Goal: Communication & Community: Answer question/provide support

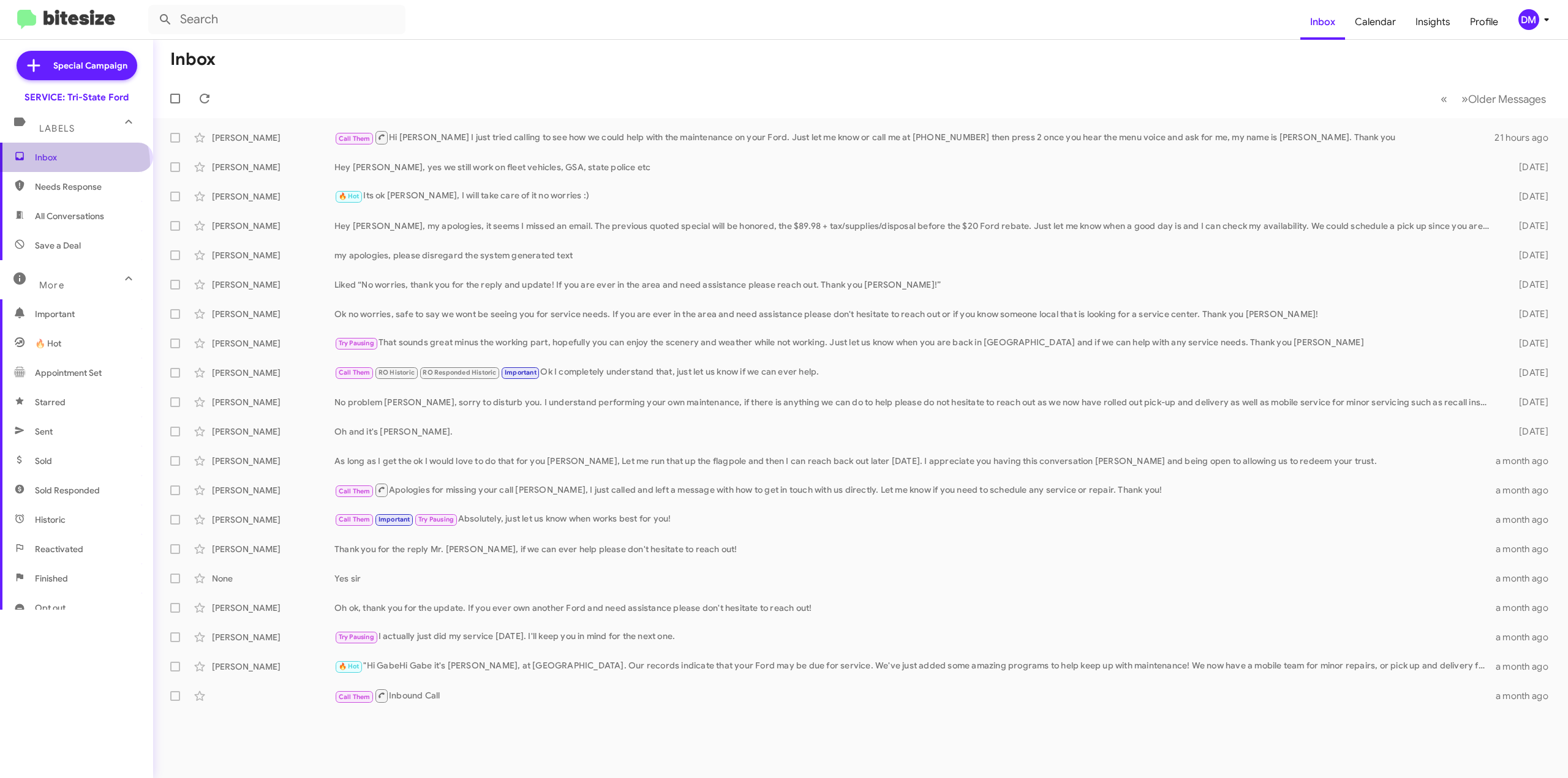
click at [73, 164] on span "Inbox" at bounding box center [77, 157] width 153 height 30
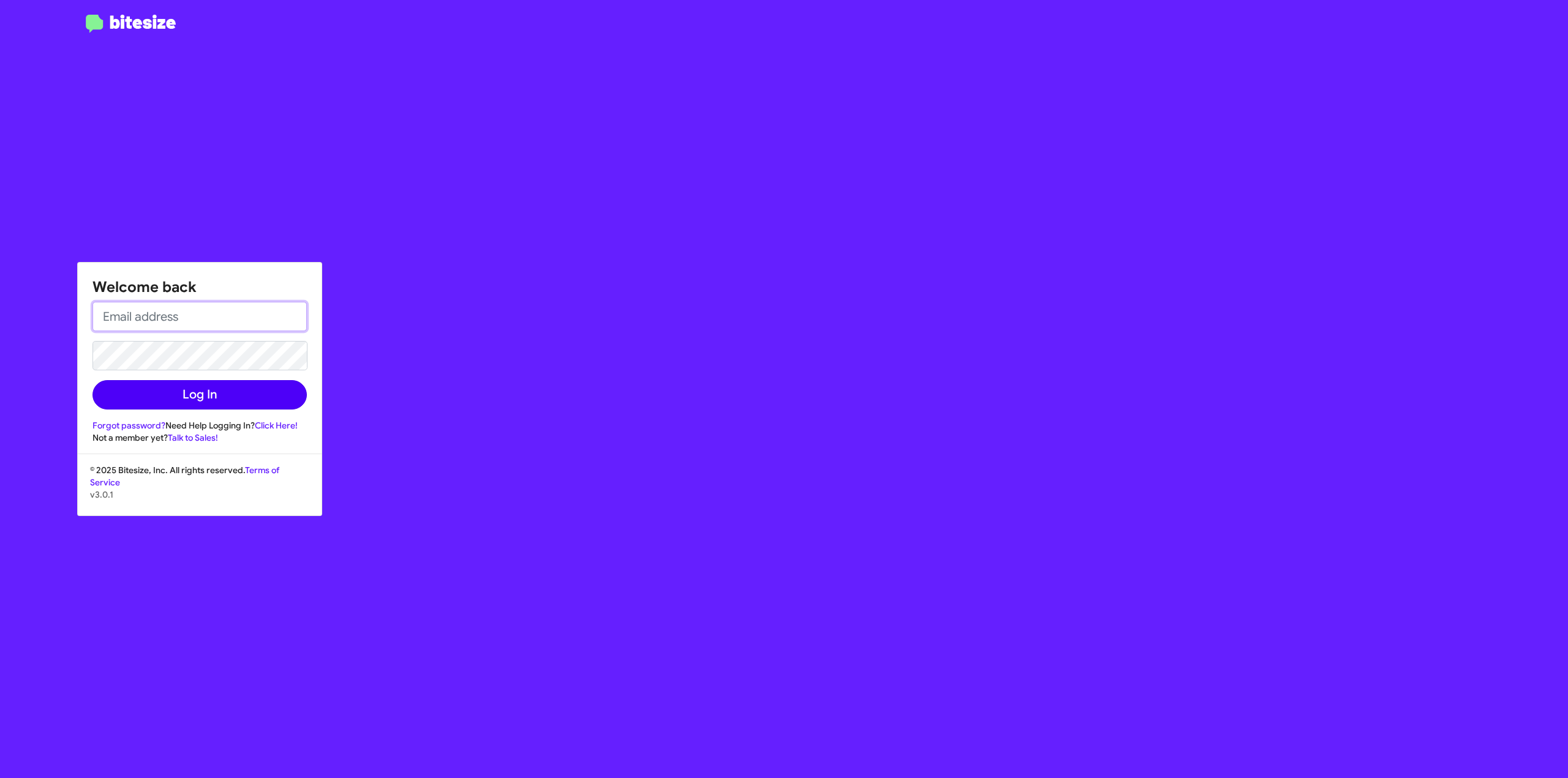
type input "[PERSON_NAME][EMAIL_ADDRESS][DOMAIN_NAME]"
click at [167, 402] on button "Log In" at bounding box center [200, 394] width 214 height 30
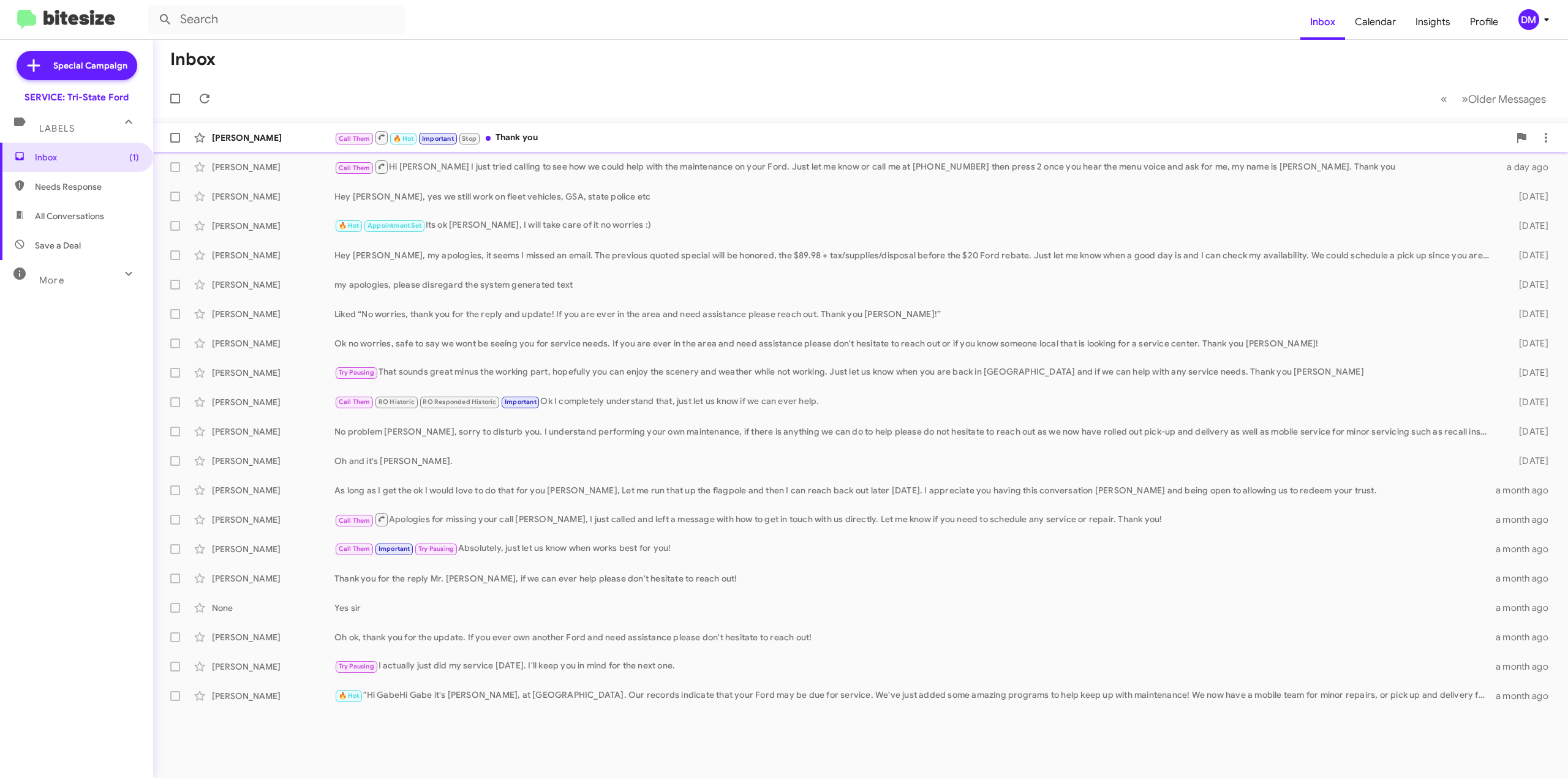
click at [303, 137] on div "[PERSON_NAME]" at bounding box center [272, 137] width 122 height 13
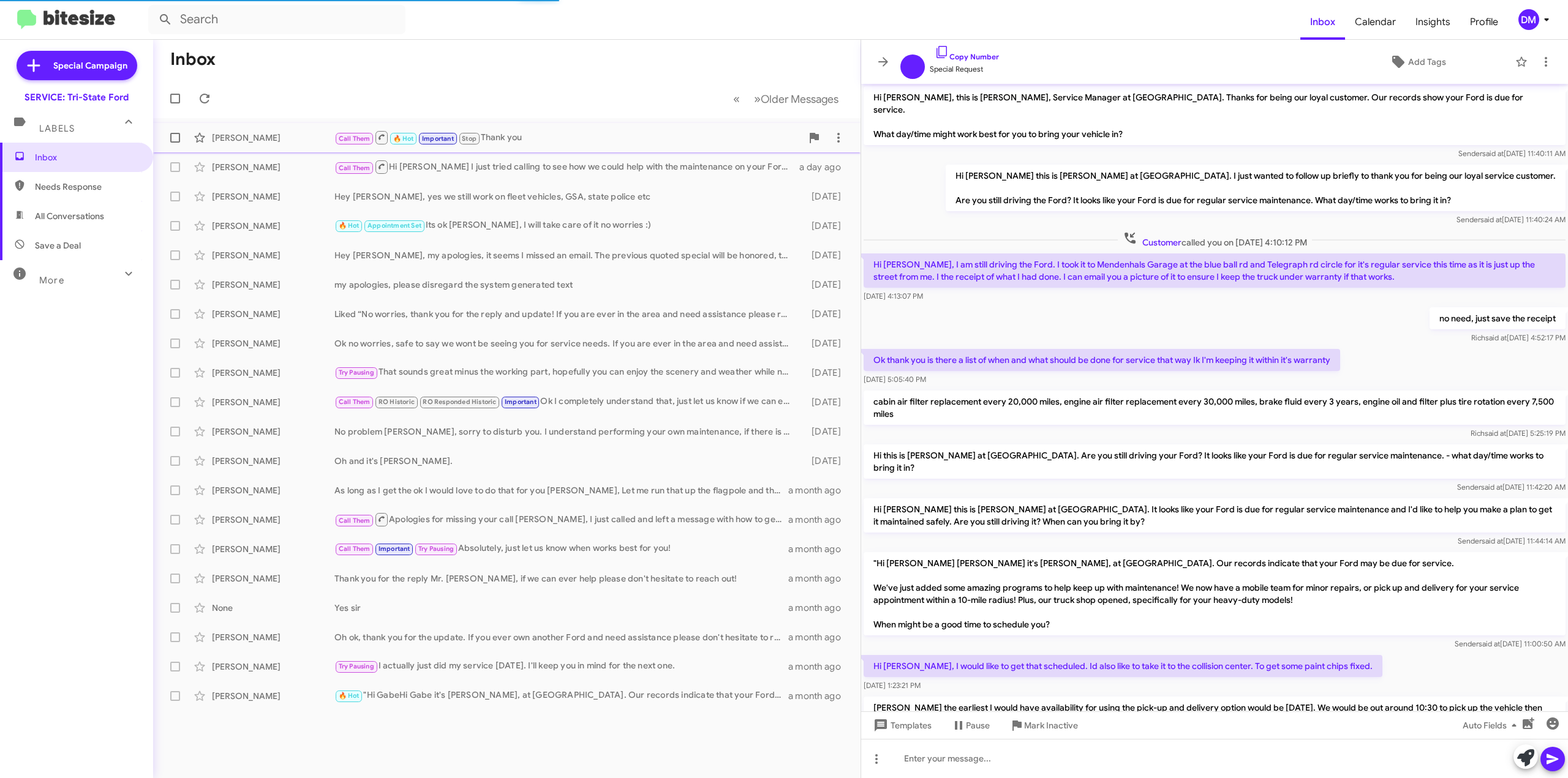
scroll to position [348, 0]
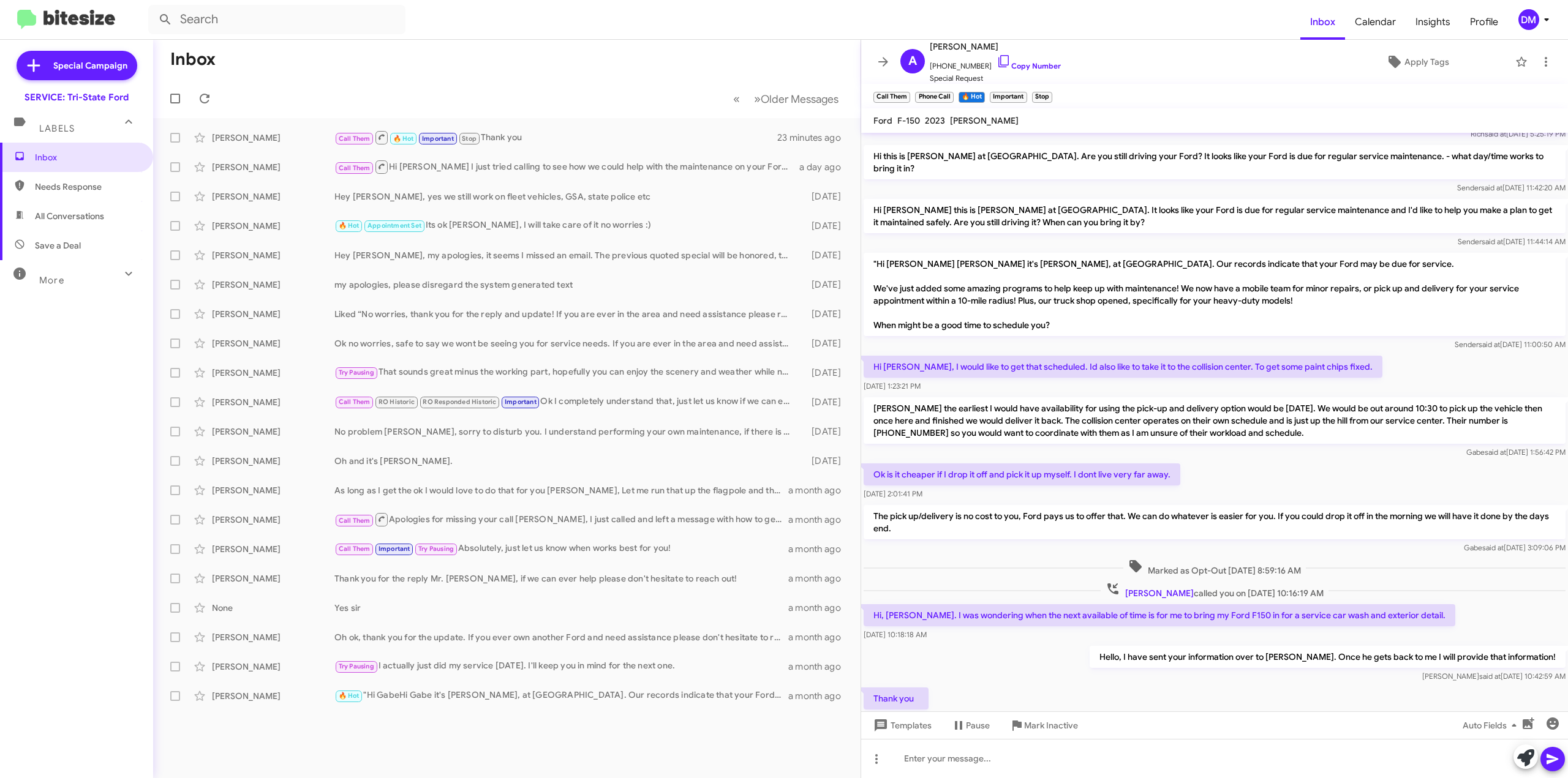
click at [642, 64] on mat-toolbar-row "Inbox" at bounding box center [507, 59] width 707 height 40
click at [768, 72] on mat-toolbar-row "Inbox" at bounding box center [507, 59] width 707 height 40
click at [886, 63] on icon at bounding box center [883, 62] width 14 height 14
